Goal: Task Accomplishment & Management: Use online tool/utility

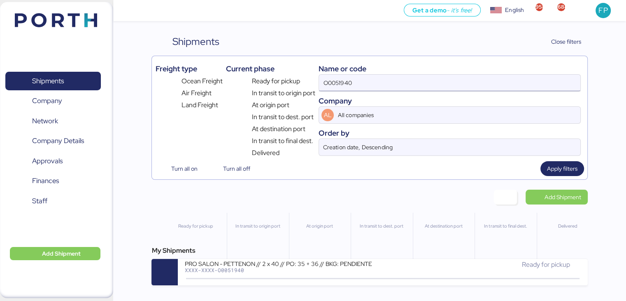
click at [332, 88] on input "O0051940" at bounding box center [449, 83] width 261 height 16
paste input "2062"
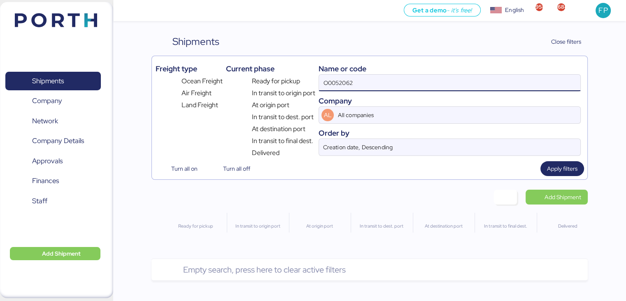
type input "O0052062"
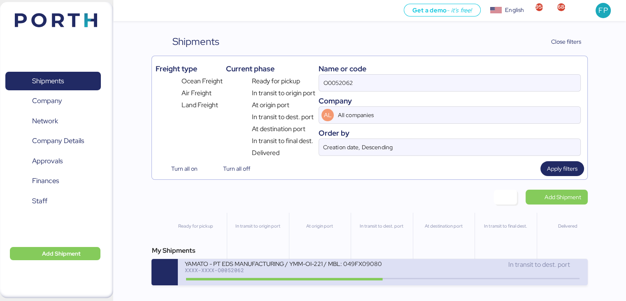
click at [288, 266] on div "YAMATO - PT EDS MANUFACTURING / YMM-OI-221 / MBL: 049FX09080 / HBL: YIFFW016351…" at bounding box center [284, 262] width 198 height 7
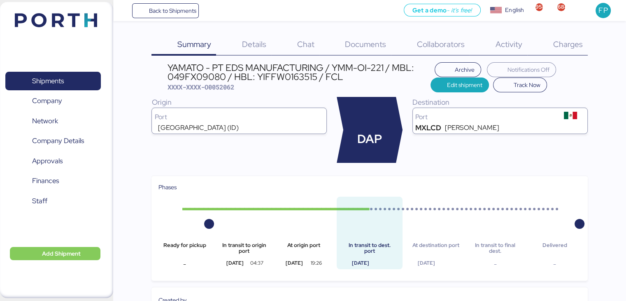
click at [558, 48] on span "Charges" at bounding box center [568, 44] width 30 height 11
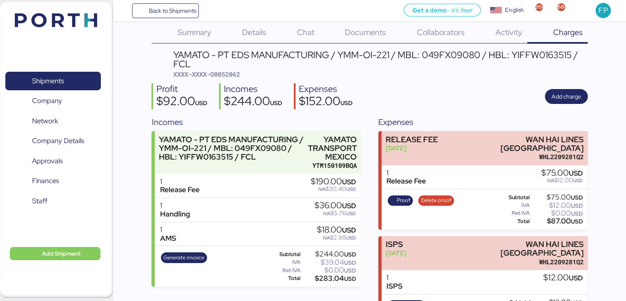
scroll to position [12, 0]
click at [181, 255] on span "Generate invoice" at bounding box center [184, 257] width 41 height 9
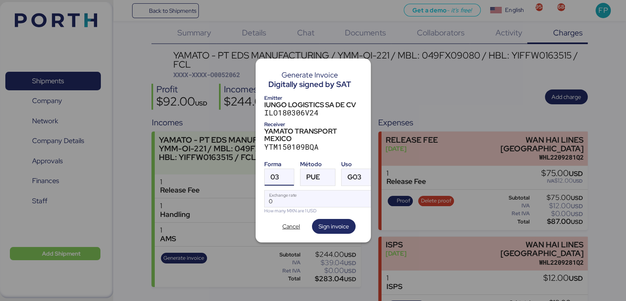
click at [277, 173] on span "03" at bounding box center [275, 176] width 9 height 7
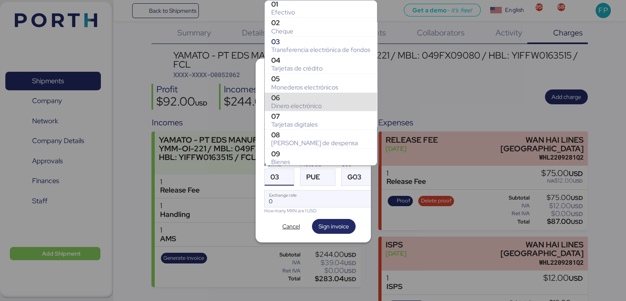
scroll to position [127, 0]
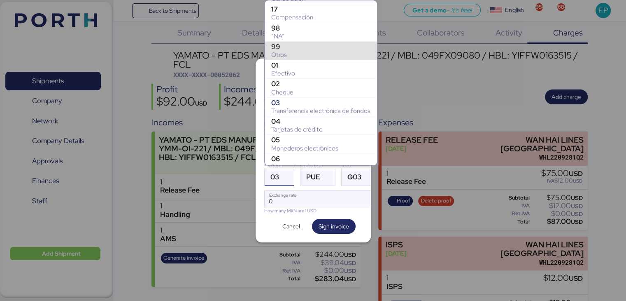
click at [281, 51] on div "Otros" at bounding box center [320, 55] width 99 height 8
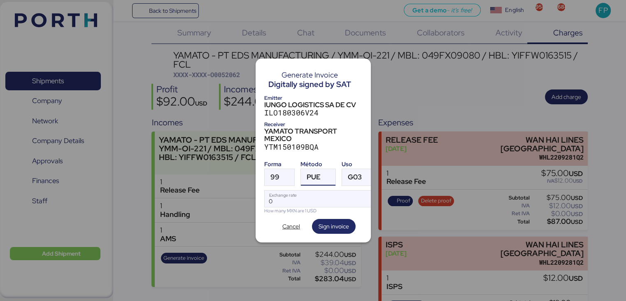
click at [316, 173] on span "PUE" at bounding box center [314, 176] width 14 height 7
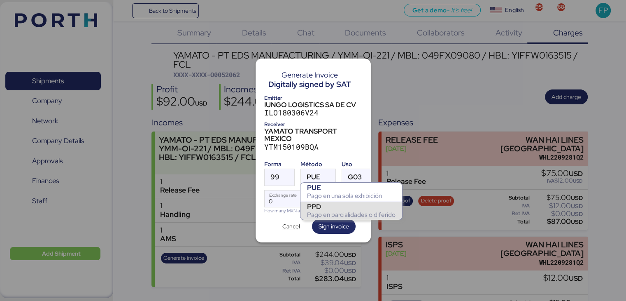
click at [327, 208] on div "PPD" at bounding box center [351, 206] width 89 height 8
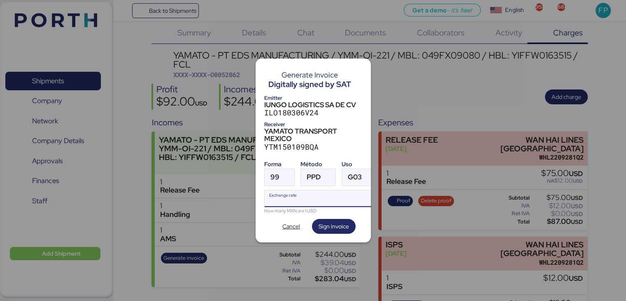
click at [295, 201] on input "Exchange rate" at bounding box center [321, 198] width 112 height 16
type input "0"
paste input "18.3602"
type input "18.3602"
click at [326, 227] on span "Sign invoice" at bounding box center [334, 226] width 30 height 10
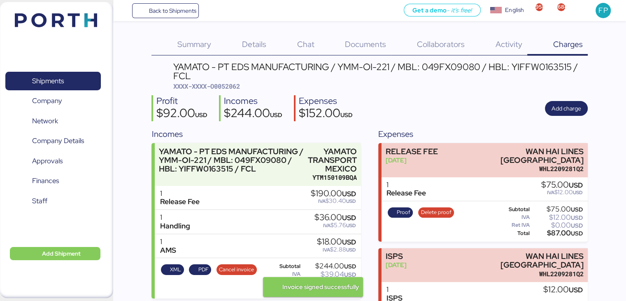
scroll to position [12, 0]
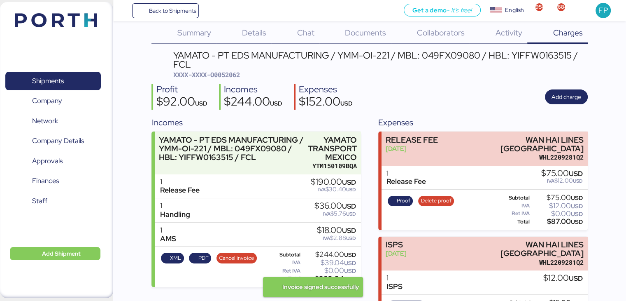
click at [232, 76] on span "XXXX-XXXX-O0052062" at bounding box center [206, 74] width 67 height 8
copy span "O0052062"
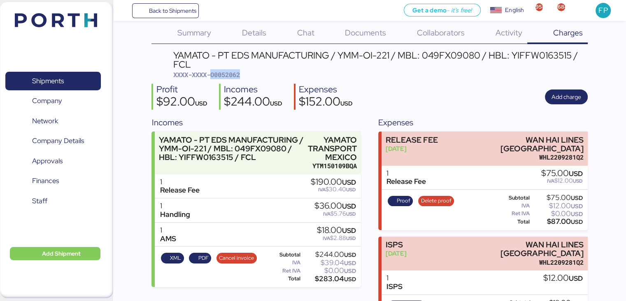
copy span "O0052062"
click at [327, 278] on div "$283.04 USD" at bounding box center [329, 279] width 54 height 6
copy div "283.04"
drag, startPoint x: 338, startPoint y: 58, endPoint x: 390, endPoint y: 52, distance: 53.1
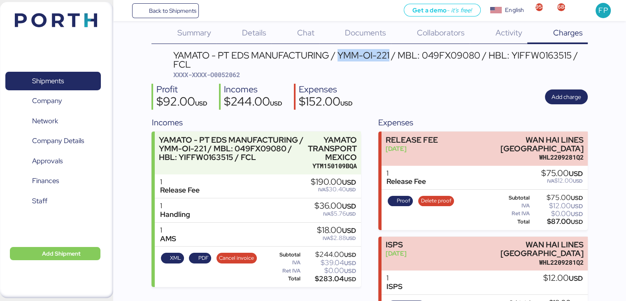
click at [390, 52] on div "YAMATO - PT EDS MANUFACTURING / YMM-OI-221 / MBL: 049FX09080 / HBL: YIFFW016351…" at bounding box center [380, 60] width 414 height 19
copy div "YMM-OI-221"
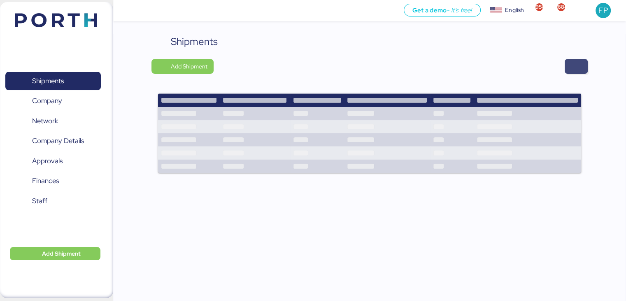
click at [570, 63] on span "button" at bounding box center [576, 66] width 23 height 15
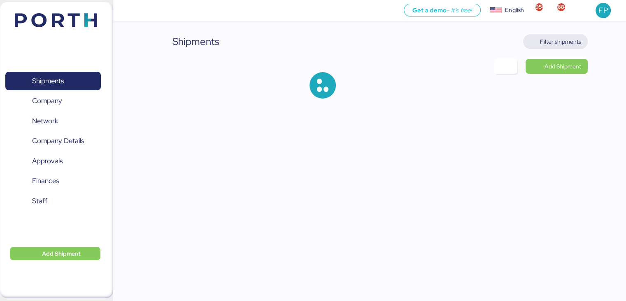
click at [554, 47] on span "Filter shipments" at bounding box center [555, 42] width 51 height 12
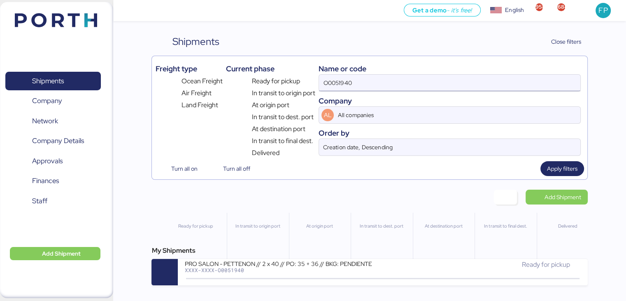
click at [344, 84] on input "O0051940" at bounding box center [449, 83] width 261 height 16
paste input "21"
type input "O0052140"
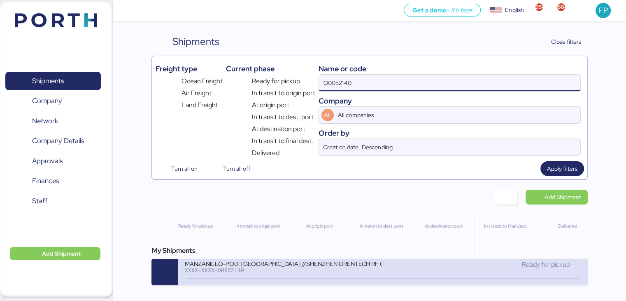
click at [283, 282] on div "MANZANILLO-POD: Hong Kong //SHENZHEN GRENTECH RF COMMUNICATION LIMITED WQSI2509…" at bounding box center [383, 272] width 410 height 26
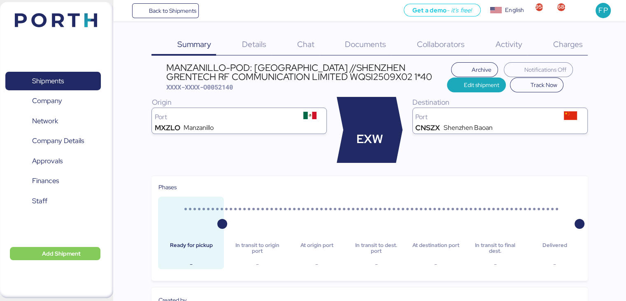
click at [571, 48] on span "Charges" at bounding box center [568, 44] width 30 height 11
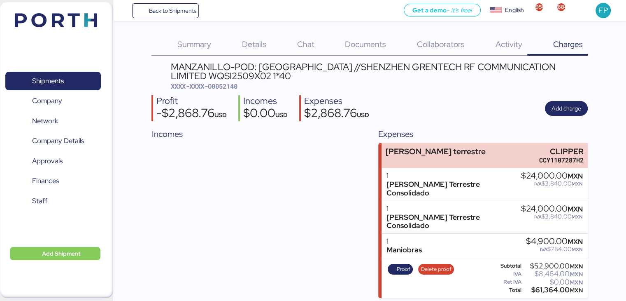
click at [236, 87] on span "XXXX-XXXX-O0052140" at bounding box center [204, 86] width 67 height 8
copy span "O0052140"
drag, startPoint x: 549, startPoint y: 149, endPoint x: 618, endPoint y: 144, distance: 69.4
click at [618, 144] on div "Summary 0 Details 0 Chat 0 Documents 0 Collaborators 0 Activity 0 Charges 0 MAN…" at bounding box center [313, 149] width 626 height 298
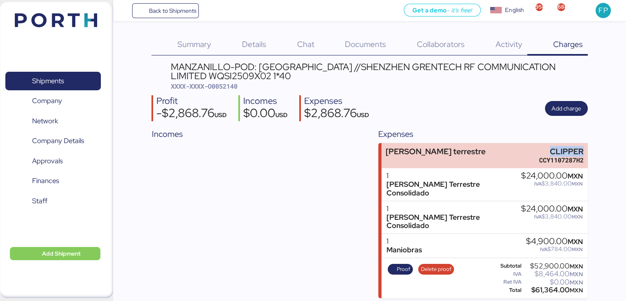
copy div "CLIPPER"
click at [552, 287] on div "$61,364.00 MXN" at bounding box center [553, 290] width 60 height 6
copy div "61,364.00"
